Goal: Task Accomplishment & Management: Manage account settings

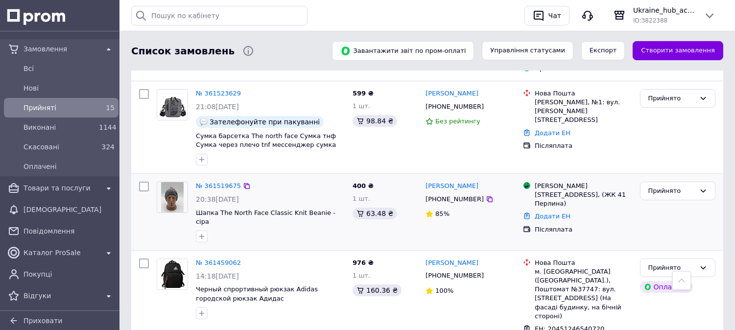
scroll to position [397, 0]
click at [225, 183] on link "№ 361519675" at bounding box center [218, 186] width 45 height 7
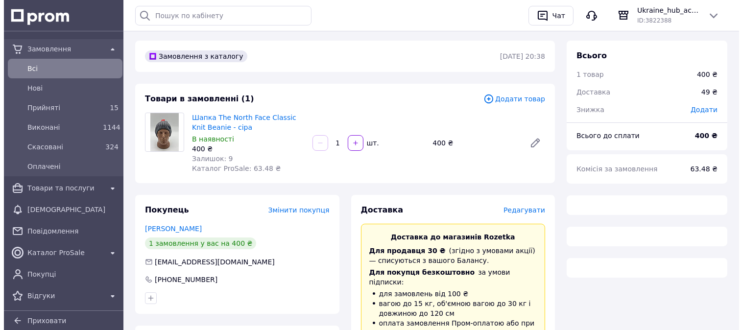
scroll to position [54, 0]
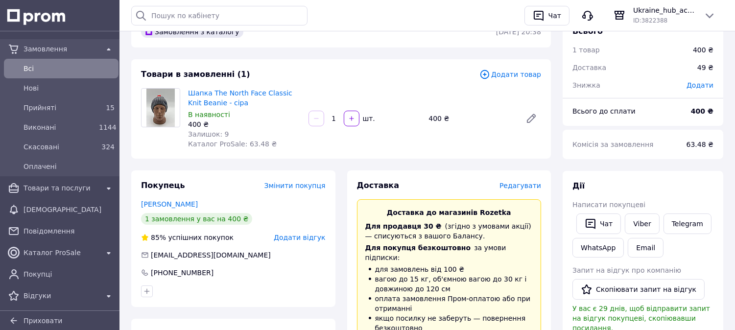
click at [518, 187] on span "Редагувати" at bounding box center [521, 186] width 42 height 8
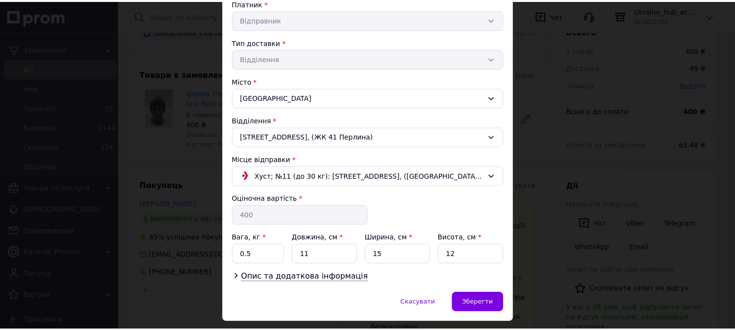
scroll to position [221, 0]
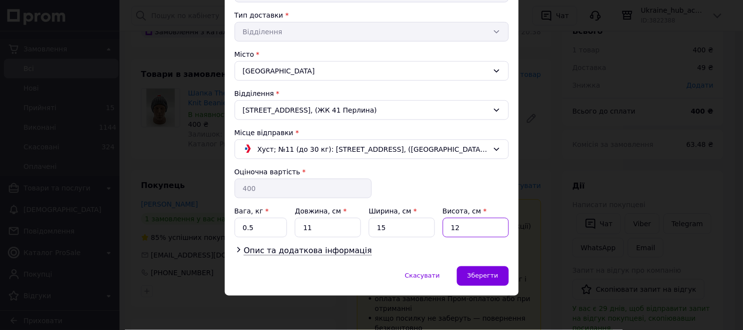
click at [469, 229] on input "12" at bounding box center [476, 228] width 66 height 20
type input "3"
click at [484, 278] on span "Зберегти" at bounding box center [482, 275] width 31 height 7
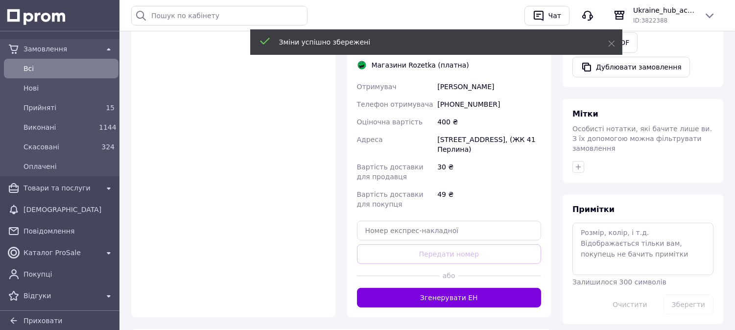
scroll to position [490, 0]
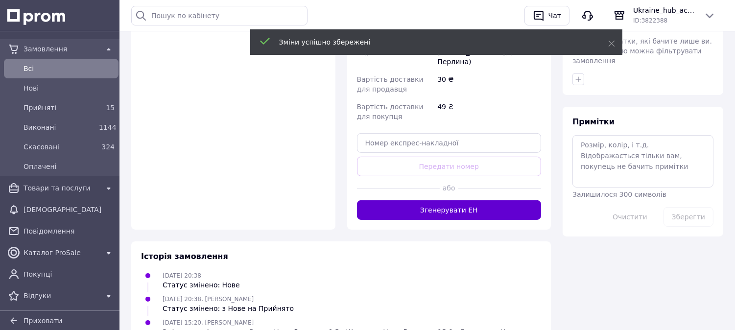
click at [461, 206] on button "Згенерувати ЕН" at bounding box center [449, 210] width 185 height 20
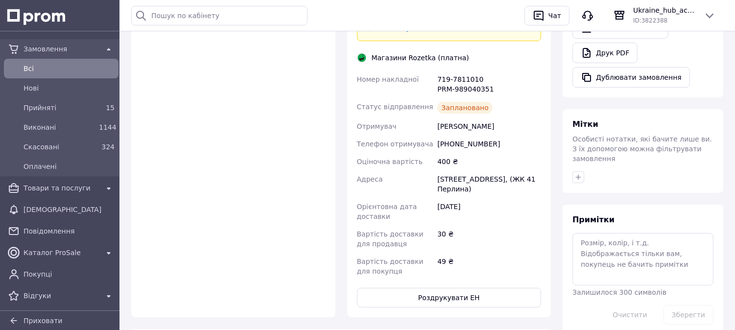
scroll to position [435, 0]
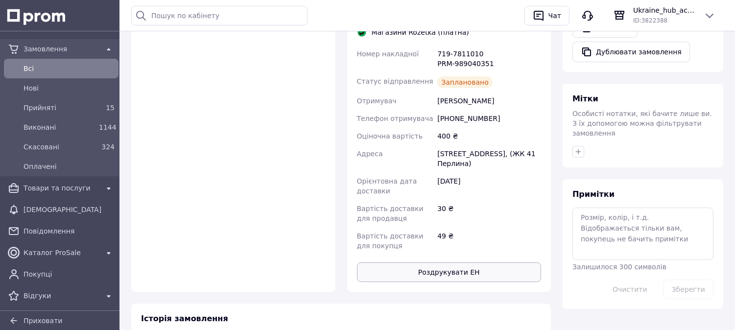
click at [446, 263] on button "Роздрукувати ЕН" at bounding box center [449, 273] width 185 height 20
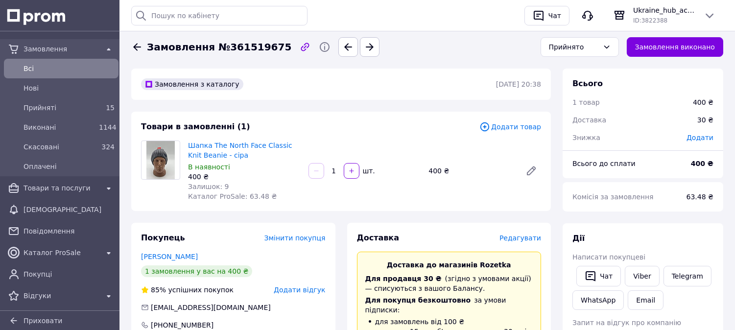
scroll to position [0, 0]
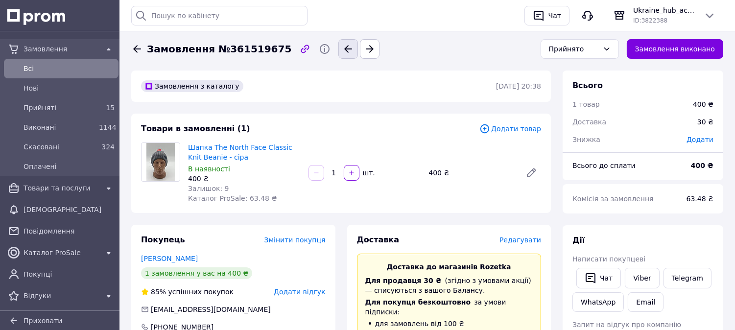
click at [342, 54] on icon "button" at bounding box center [348, 49] width 12 height 12
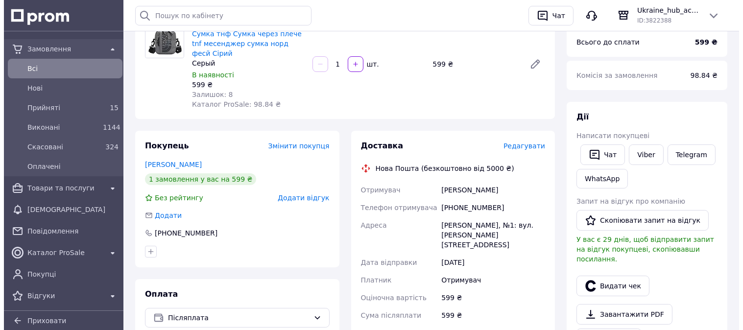
scroll to position [163, 0]
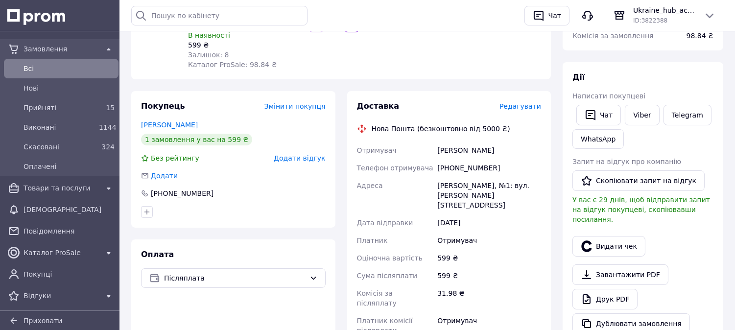
click at [520, 102] on span "Редагувати" at bounding box center [521, 106] width 42 height 8
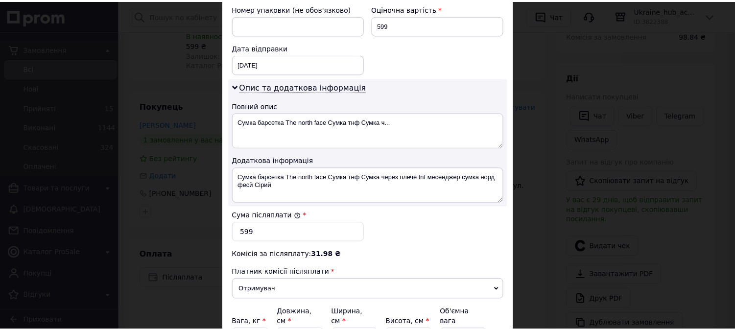
scroll to position [528, 0]
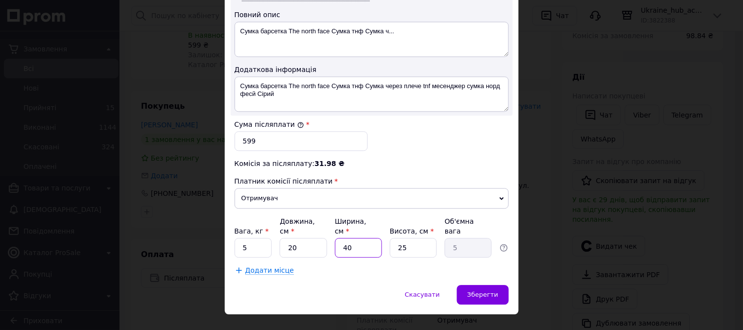
click at [371, 238] on input "40" at bounding box center [358, 248] width 47 height 20
type input "2"
type input "0.25"
type input "22"
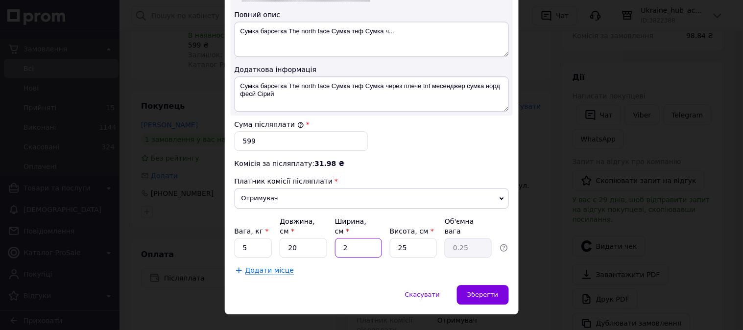
type input "2.75"
type input "22"
click at [407, 238] on input "25" at bounding box center [413, 248] width 47 height 20
type input "2"
type input "0.22"
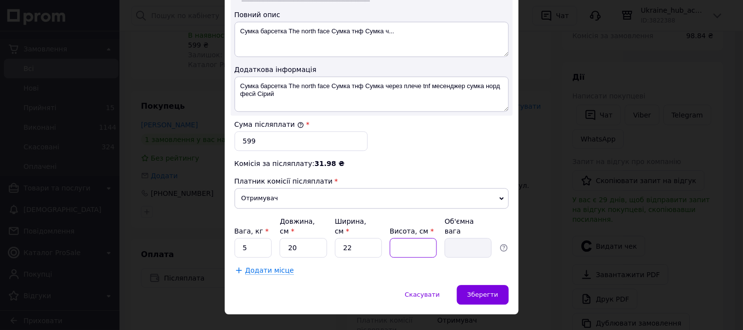
type input "4"
type input "0.44"
type input "4"
click at [492, 285] on div "Зберегти" at bounding box center [482, 295] width 51 height 20
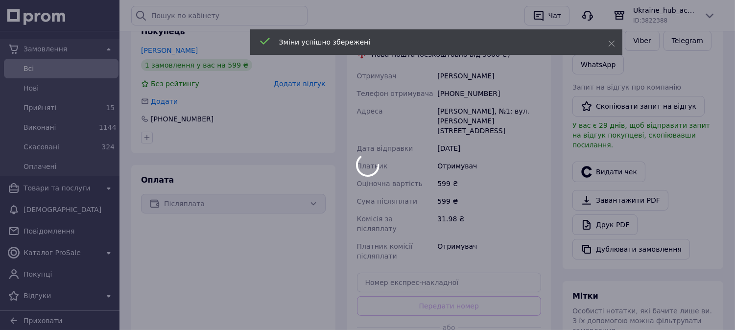
scroll to position [326, 0]
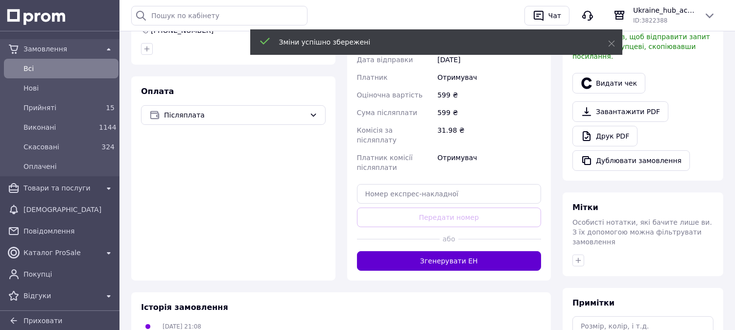
click at [504, 251] on button "Згенерувати ЕН" at bounding box center [449, 261] width 185 height 20
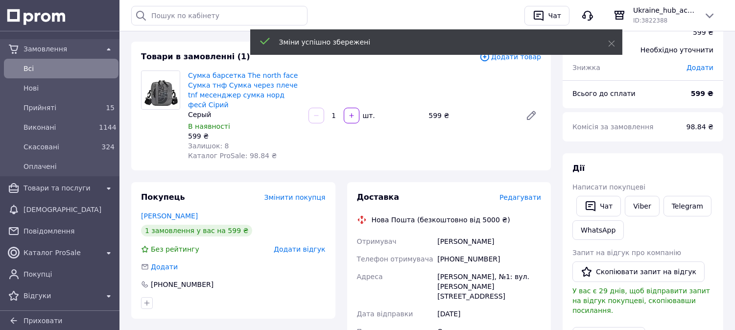
scroll to position [0, 0]
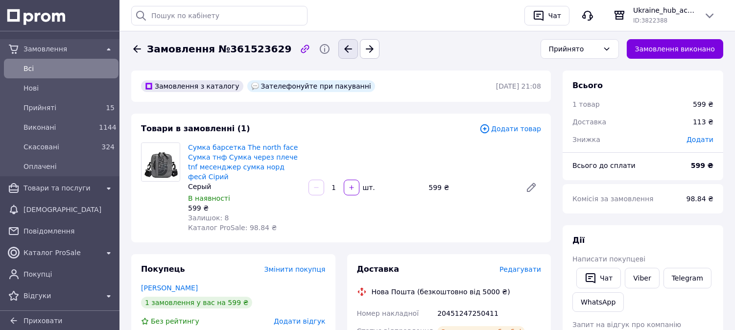
click at [342, 45] on icon "button" at bounding box center [348, 49] width 12 height 12
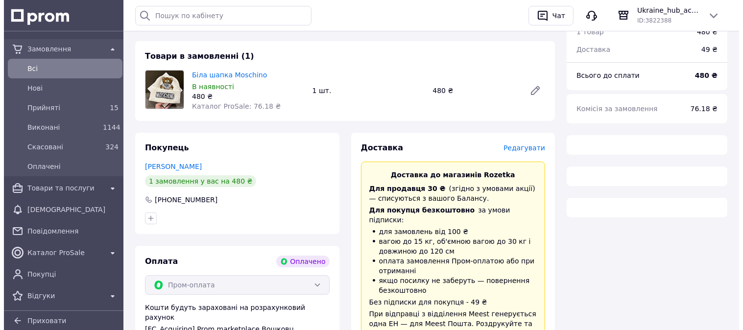
scroll to position [163, 0]
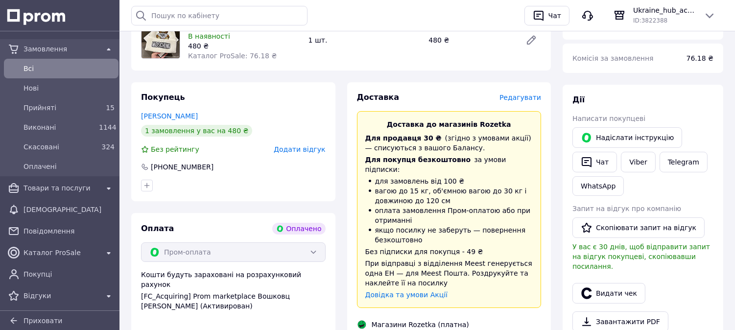
click at [531, 94] on span "Редагувати" at bounding box center [521, 98] width 42 height 8
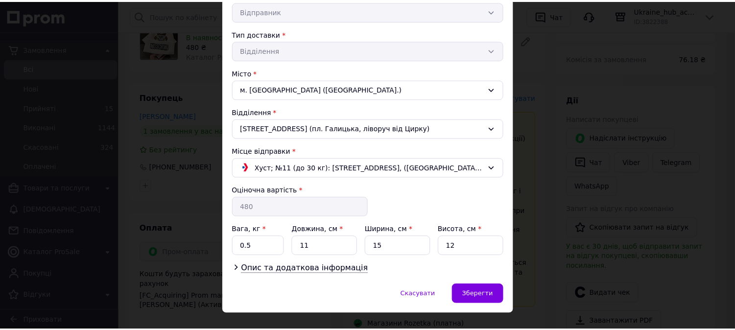
scroll to position [221, 0]
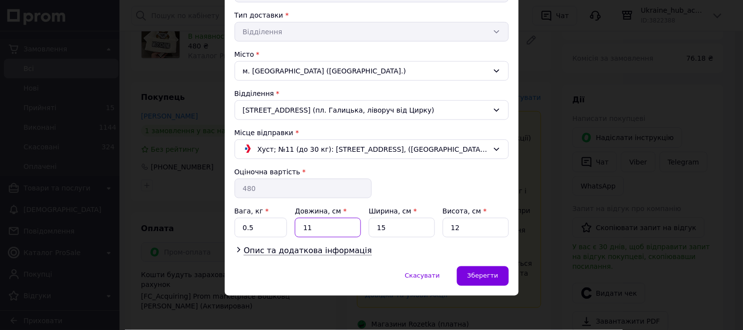
click at [330, 222] on input "11" at bounding box center [328, 228] width 66 height 20
type input "22"
click at [488, 229] on input "12" at bounding box center [476, 228] width 66 height 20
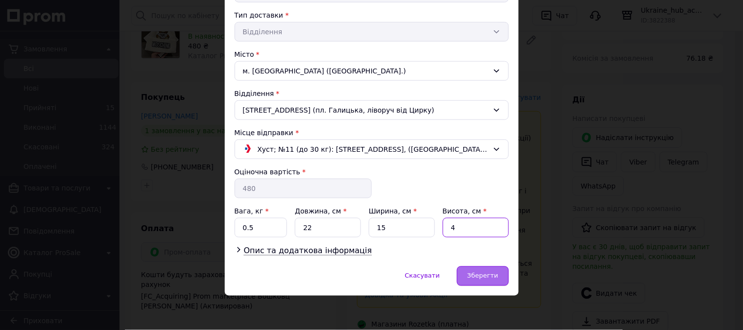
type input "4"
click at [489, 268] on div "Зберегти" at bounding box center [482, 277] width 51 height 20
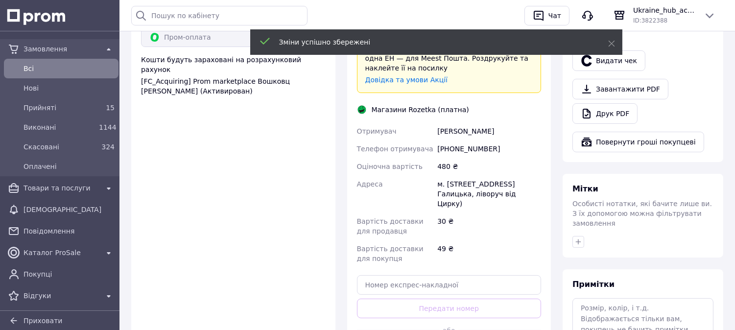
scroll to position [435, 0]
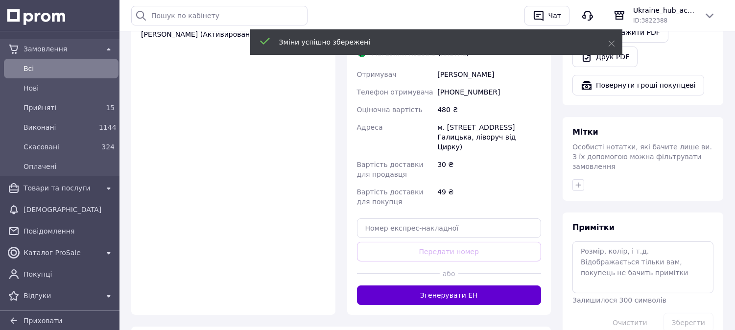
click at [421, 290] on button "Згенерувати ЕН" at bounding box center [449, 296] width 185 height 20
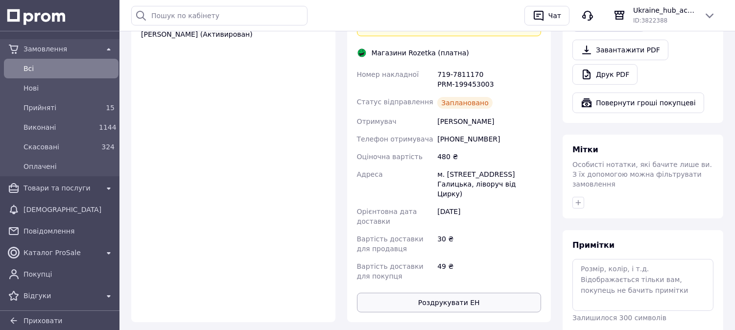
click at [433, 299] on button "Роздрукувати ЕН" at bounding box center [449, 303] width 185 height 20
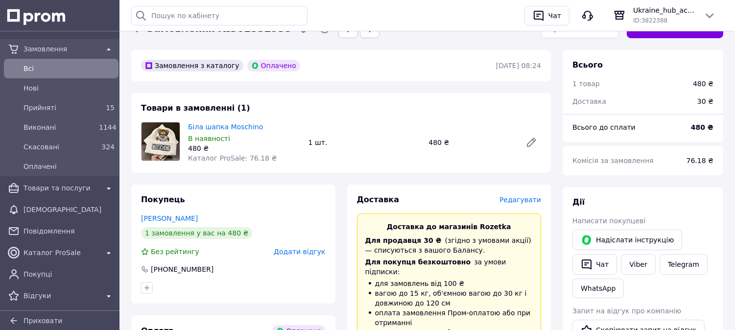
scroll to position [0, 0]
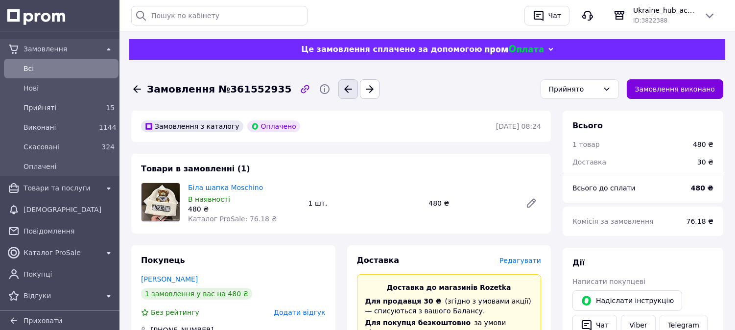
click at [342, 89] on icon "button" at bounding box center [348, 89] width 12 height 12
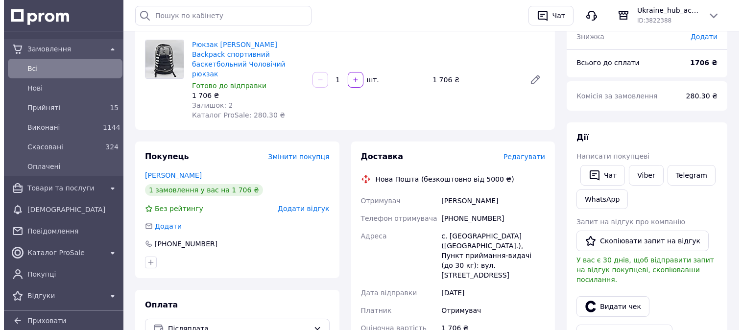
scroll to position [109, 0]
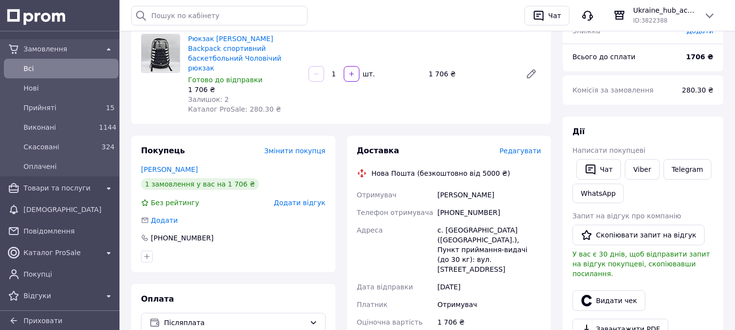
click at [522, 147] on span "Редагувати" at bounding box center [521, 151] width 42 height 8
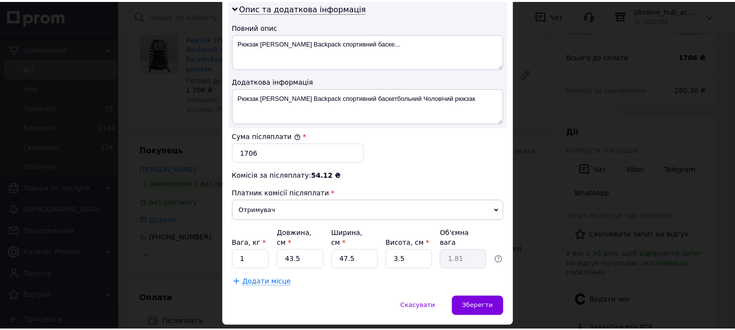
scroll to position [528, 0]
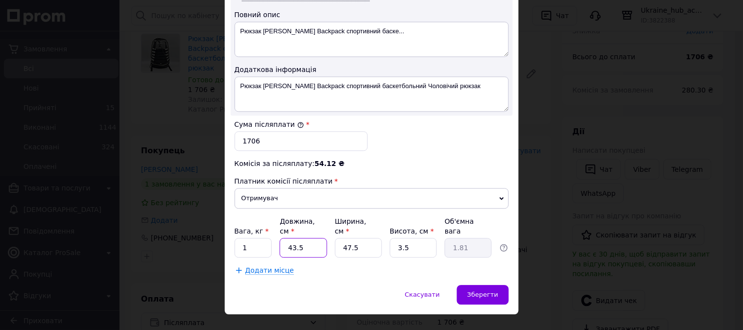
click at [318, 238] on input "43.5" at bounding box center [303, 248] width 47 height 20
type input "5"
type input "0.21"
type input "55"
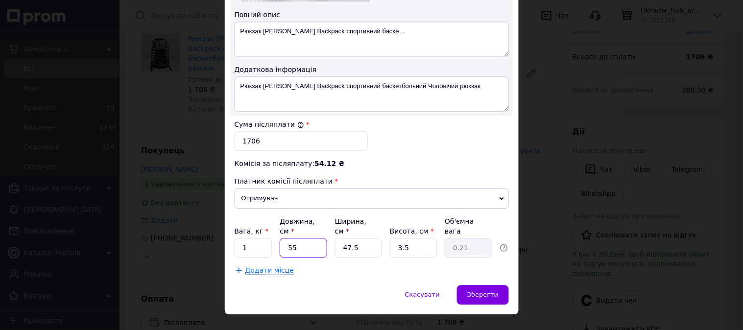
type input "2.29"
type input "557"
type input "23.15"
type input "55"
type input "2.29"
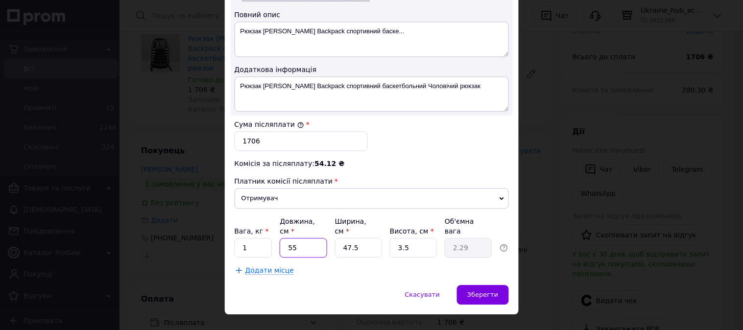
type input "5"
type input "0.21"
type input "57"
type input "2.37"
type input "57"
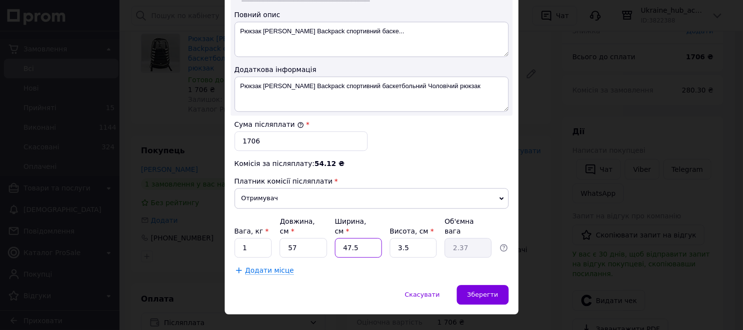
click at [365, 238] on input "47.5" at bounding box center [358, 248] width 47 height 20
type input "3"
type input "0.15"
type input "37"
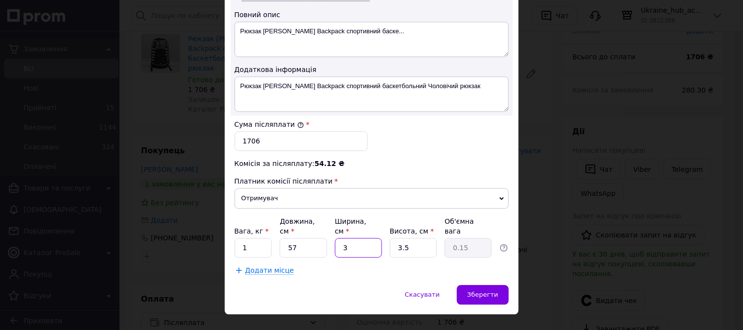
type input "1.85"
type input "37"
click at [420, 238] on input "3.5" at bounding box center [413, 248] width 47 height 20
type input "3"
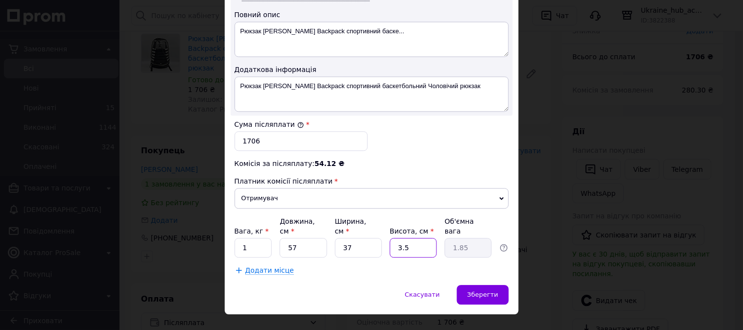
type input "1.58"
type input "3"
click at [497, 285] on div "Зберегти" at bounding box center [482, 295] width 51 height 20
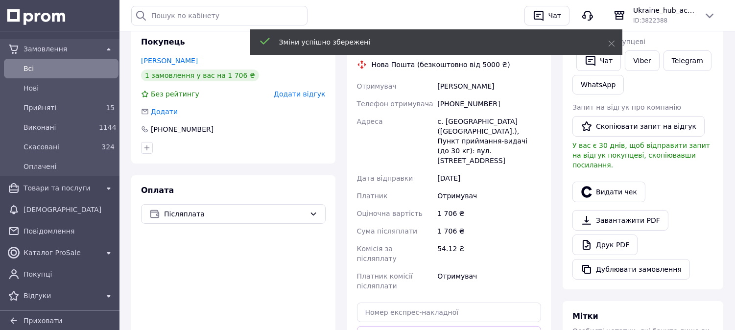
scroll to position [381, 0]
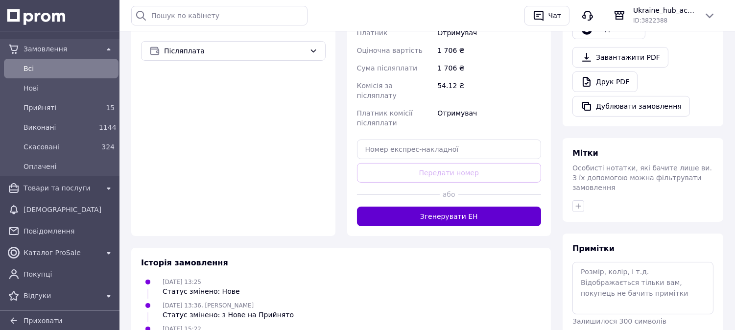
click at [457, 207] on button "Згенерувати ЕН" at bounding box center [449, 217] width 185 height 20
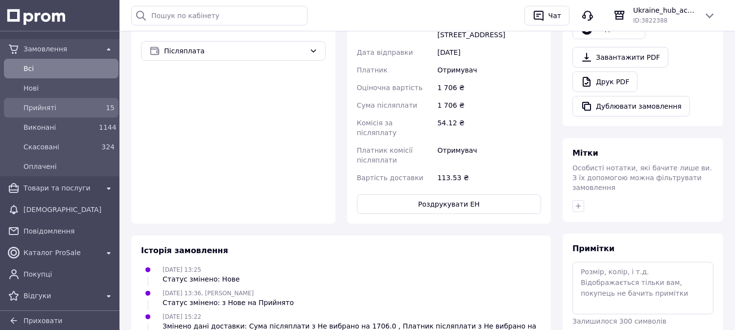
drag, startPoint x: 81, startPoint y: 96, endPoint x: 76, endPoint y: 99, distance: 6.1
click at [81, 96] on link "Нові" at bounding box center [61, 88] width 122 height 20
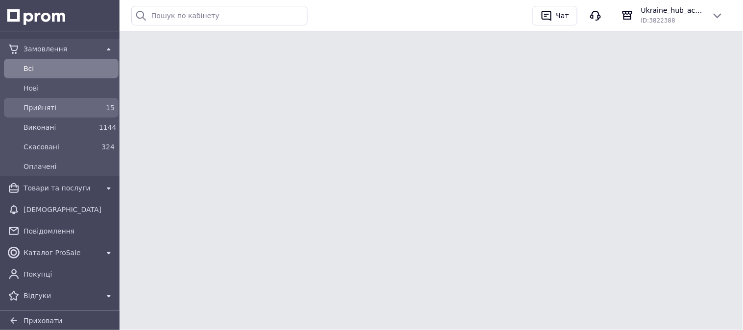
click at [83, 104] on span "Прийняті" at bounding box center [60, 108] width 72 height 10
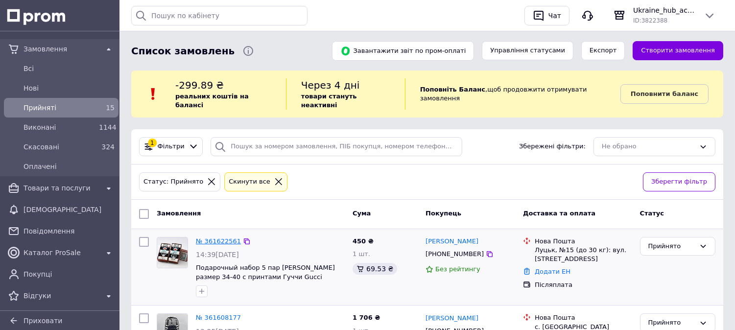
click at [210, 238] on link "№ 361622561" at bounding box center [218, 241] width 45 height 7
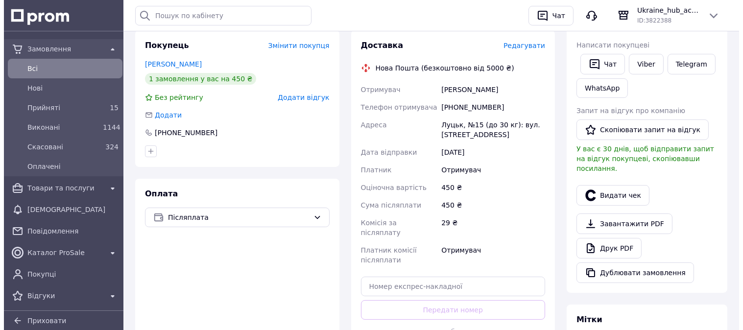
scroll to position [218, 0]
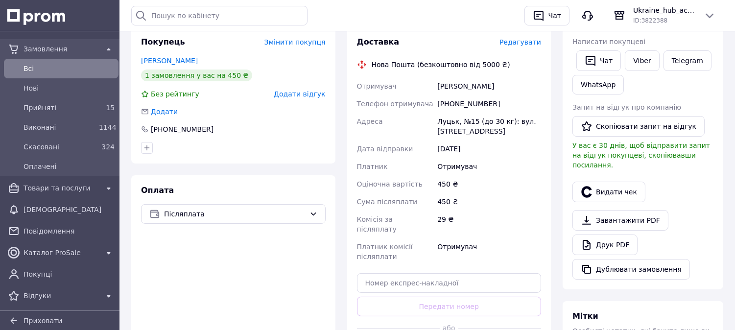
click at [522, 43] on span "Редагувати" at bounding box center [521, 42] width 42 height 8
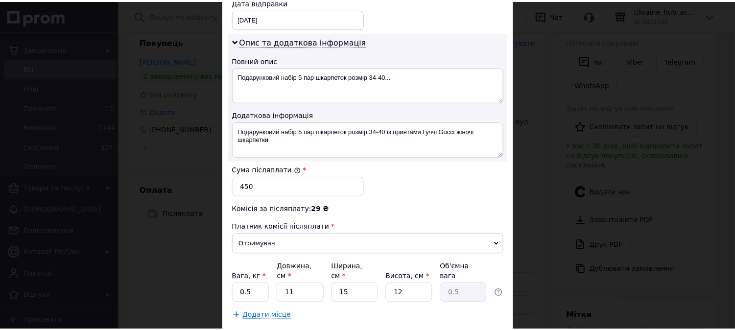
scroll to position [528, 0]
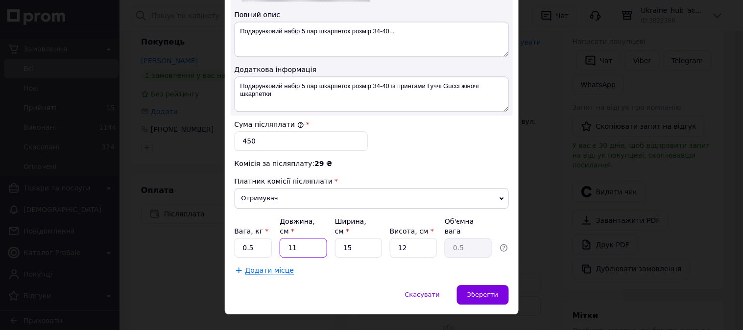
click at [311, 239] on input "11" at bounding box center [303, 248] width 47 height 20
type input "1"
type input "0.1"
type input "11"
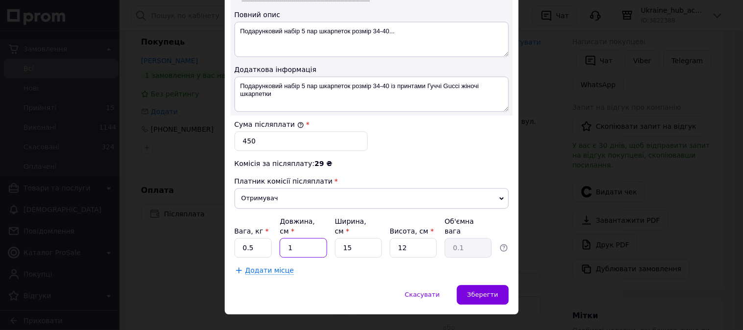
type input "0.5"
type input "1"
type input "0.1"
type input "2"
type input "0.1"
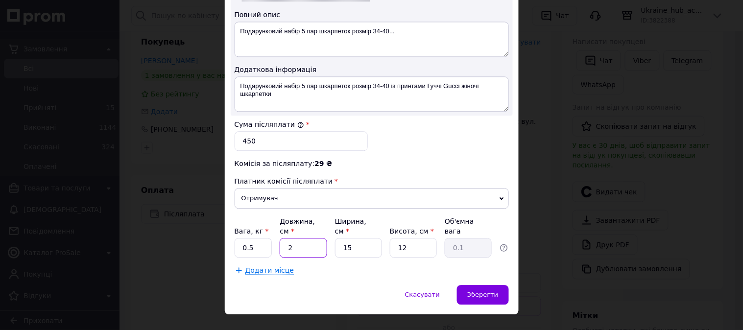
type input "22"
type input "0.99"
type input "22"
click at [417, 238] on input "12" at bounding box center [413, 248] width 47 height 20
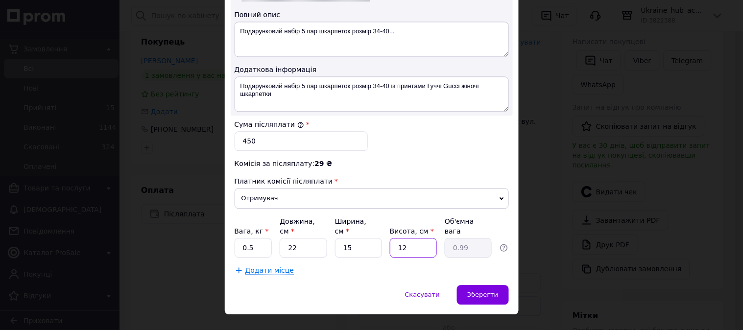
type input "3"
type input "0.25"
type input "6"
type input "0.5"
type input "6"
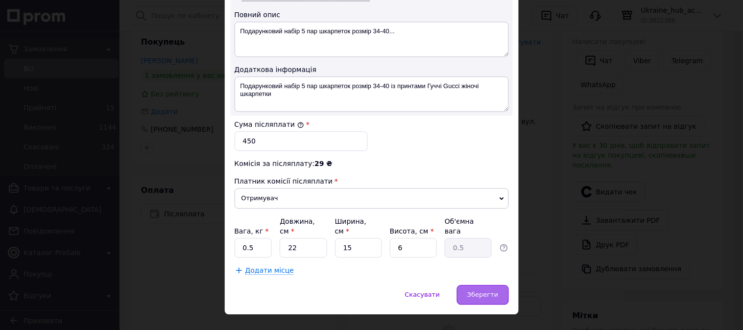
click at [488, 285] on div "Зберегти" at bounding box center [482, 295] width 51 height 20
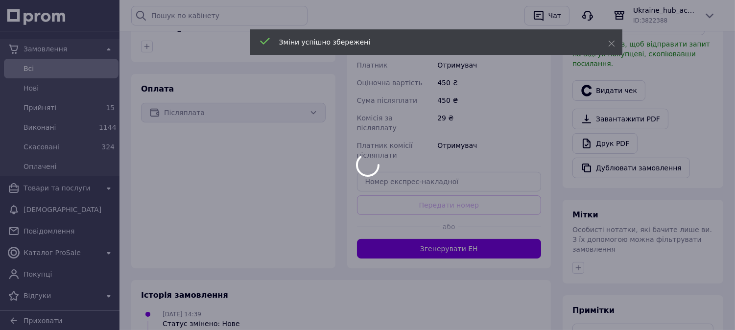
scroll to position [326, 0]
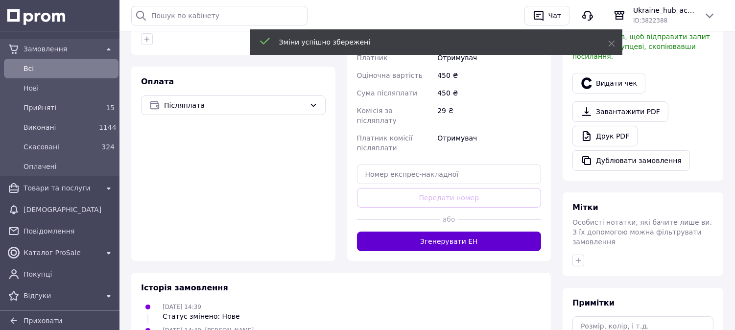
click at [437, 236] on button "Згенерувати ЕН" at bounding box center [449, 242] width 185 height 20
